Goal: Task Accomplishment & Management: Manage account settings

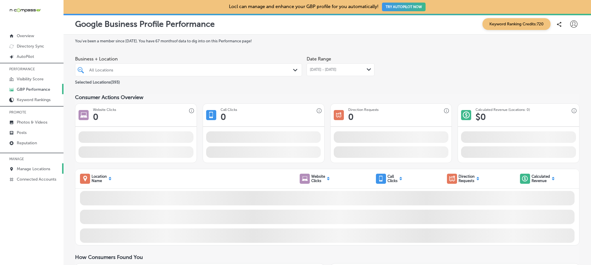
click at [44, 167] on p "Manage Locations" at bounding box center [33, 169] width 33 height 5
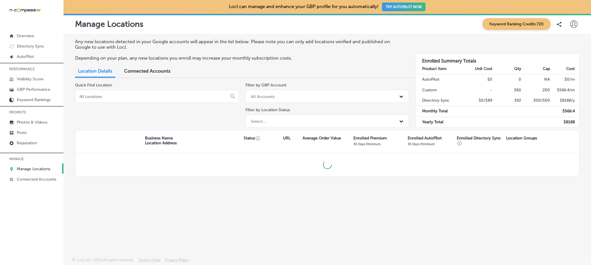
click at [134, 96] on input at bounding box center [152, 96] width 147 height 5
type input "the crew"
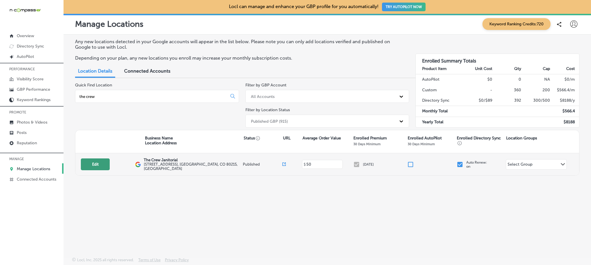
click at [102, 164] on button "Edit" at bounding box center [95, 165] width 29 height 12
select select "US"
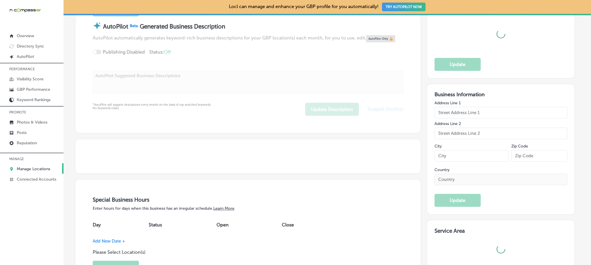
scroll to position [362, 0]
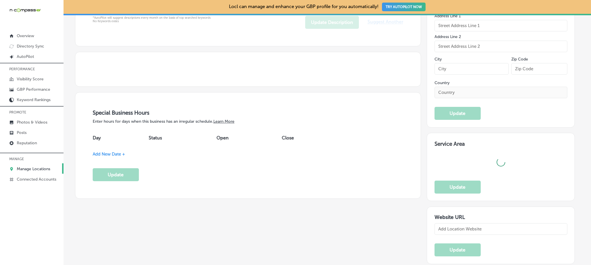
type input "The Crew Janitorial"
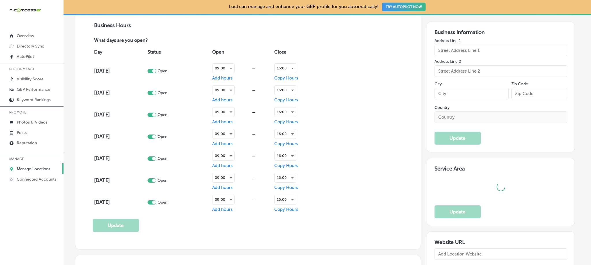
type input "[STREET_ADDRESS]"
type input "Suite 103-C"
type input "[GEOGRAPHIC_DATA]"
type input "80215"
type input "US"
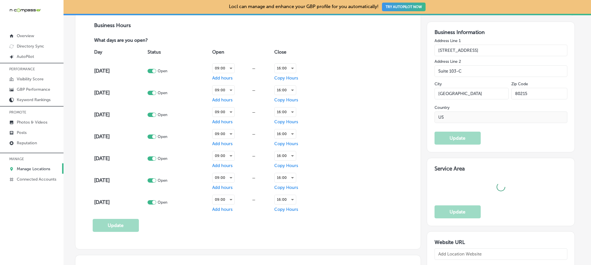
checkbox input "true"
type input "[URL][DOMAIN_NAME]"
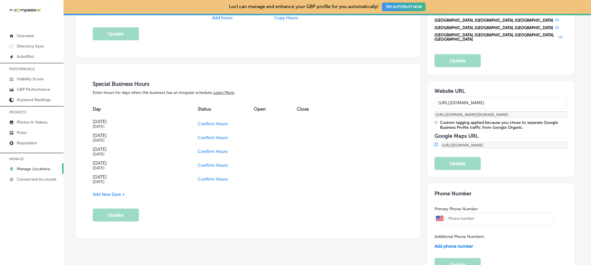
type textarea "We provide commercial cleaning services based on your needs and service frequen…"
type input "[PHONE_NUMBER]"
select select "US"
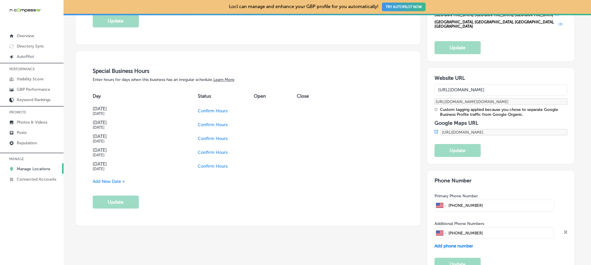
scroll to position [613, 0]
